Goal: Information Seeking & Learning: Learn about a topic

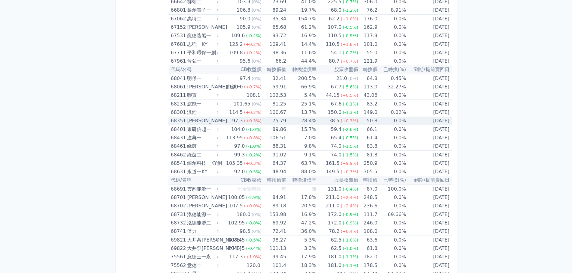
scroll to position [2964, 0]
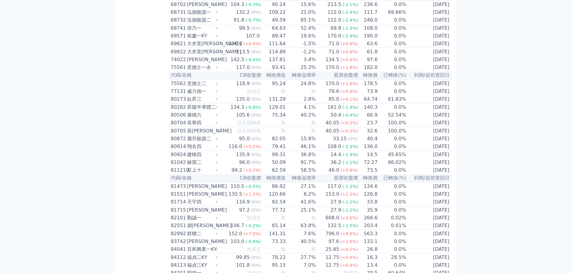
scroll to position [1792, 0]
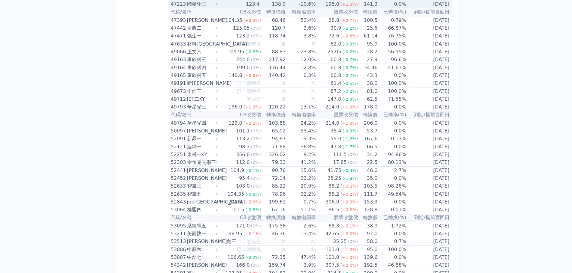
click at [218, 6] on icon at bounding box center [217, 4] width 4 height 4
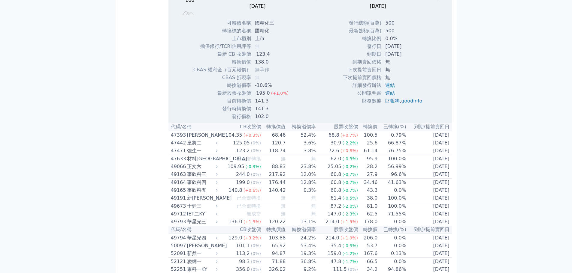
scroll to position [1882, 0]
